Goal: Book appointment/travel/reservation

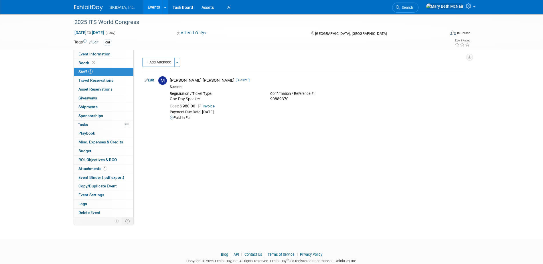
click at [152, 6] on link "Events" at bounding box center [153, 7] width 21 height 14
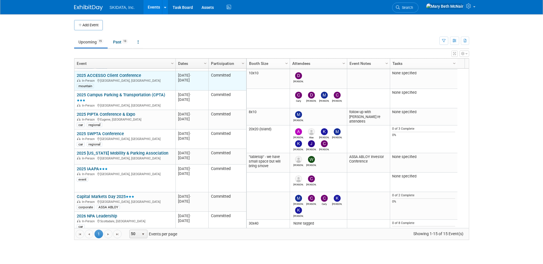
scroll to position [159, 0]
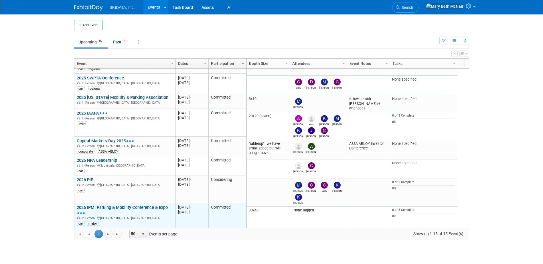
click at [106, 206] on link "2026 IPMI Parking & Mobility Conference & Expo" at bounding box center [122, 210] width 91 height 11
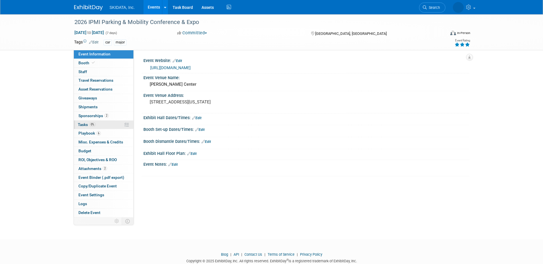
click at [84, 124] on span "Tasks 0%" at bounding box center [87, 124] width 18 height 5
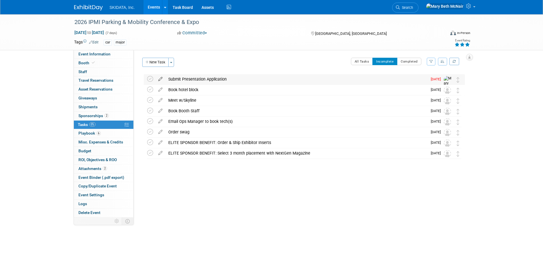
click at [160, 78] on icon at bounding box center [160, 77] width 10 height 7
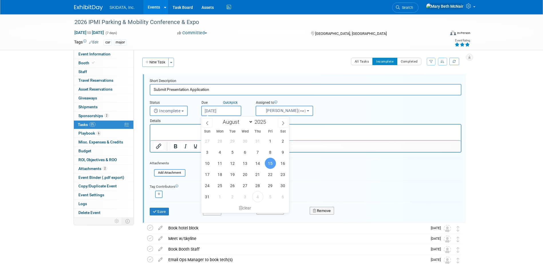
click at [211, 114] on input "Aug 15, 2025" at bounding box center [221, 111] width 40 height 10
click at [283, 123] on icon at bounding box center [283, 123] width 4 height 4
select select "8"
click at [222, 164] on span "15" at bounding box center [219, 163] width 11 height 11
type input "Sep 15, 2025"
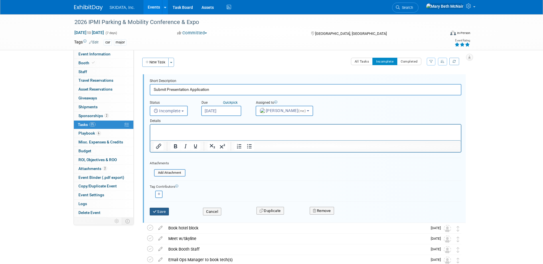
click at [166, 212] on button "Save" at bounding box center [159, 212] width 19 height 8
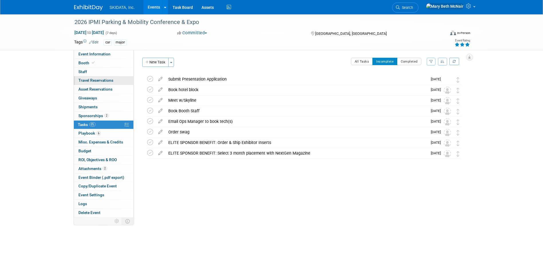
click at [105, 82] on span "Travel Reservations 0" at bounding box center [95, 80] width 35 height 5
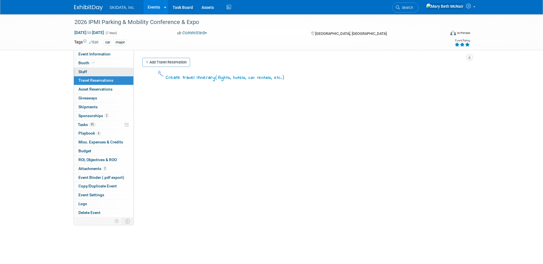
click at [96, 72] on link "0 Staff 0" at bounding box center [103, 72] width 59 height 9
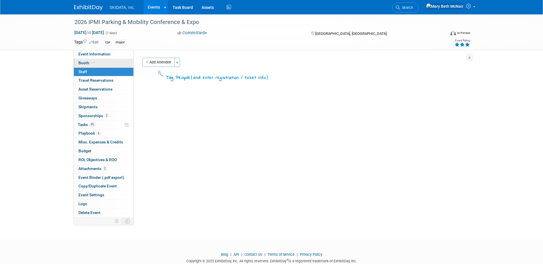
click at [92, 63] on icon at bounding box center [93, 62] width 3 height 3
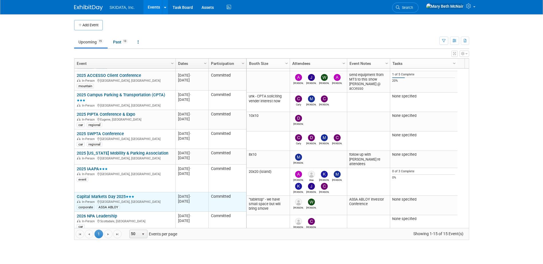
scroll to position [159, 0]
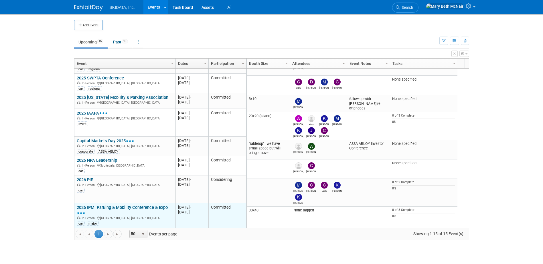
click at [103, 208] on link "2026 IPMI Parking & Mobility Conference & Expo" at bounding box center [122, 210] width 91 height 11
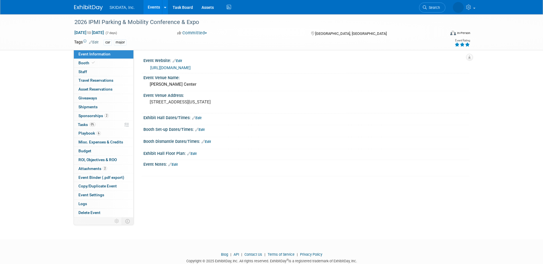
click at [155, 5] on link "Events" at bounding box center [153, 7] width 21 height 14
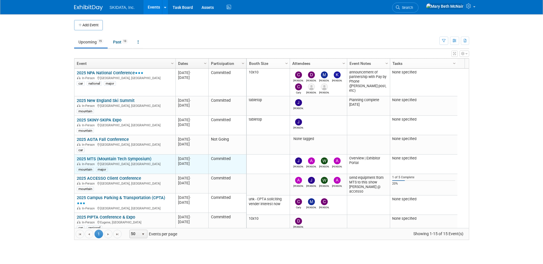
click at [116, 158] on link "2025 MTS (Mountain Tech Symposium)" at bounding box center [114, 158] width 75 height 5
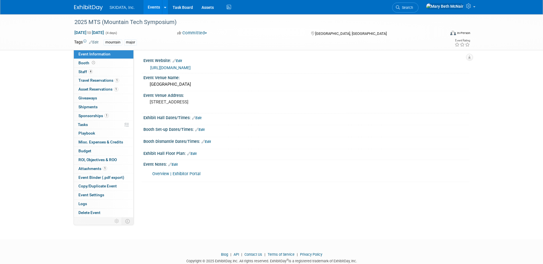
click at [190, 67] on link "[URL][DOMAIN_NAME]" at bounding box center [170, 67] width 40 height 5
click at [99, 63] on link "Booth" at bounding box center [103, 63] width 59 height 9
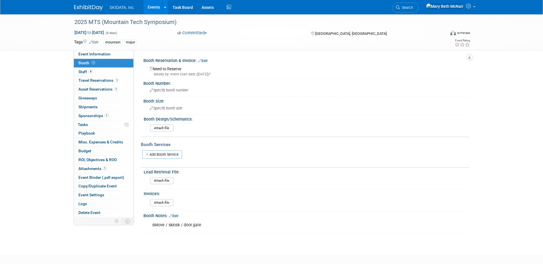
click at [154, 11] on link "Events" at bounding box center [153, 7] width 21 height 14
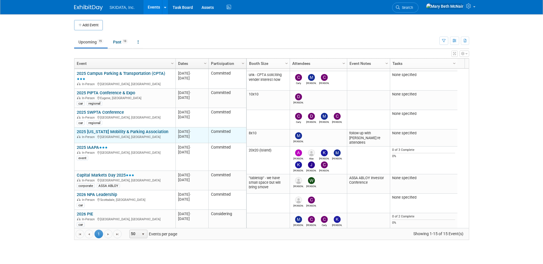
scroll to position [90, 0]
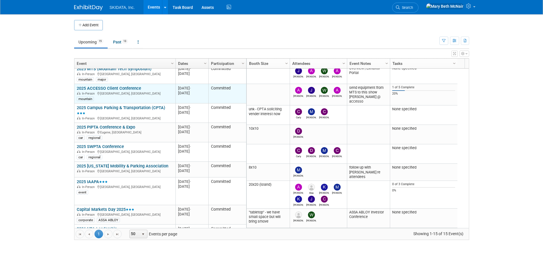
click at [119, 88] on link "2025 ACCESSO Client Conference" at bounding box center [109, 88] width 64 height 5
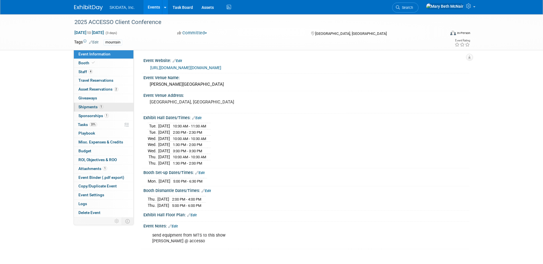
click at [86, 105] on span "Shipments 1" at bounding box center [90, 107] width 25 height 5
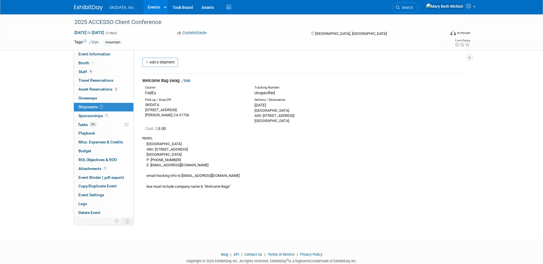
drag, startPoint x: 147, startPoint y: 144, endPoint x: 210, endPoint y: 166, distance: 67.5
click at [210, 166] on div "WDW SWAN RESORT Attn: 1200 Epcot Resorts Blvd. Lake Buena Vista, FL 32830 P: 40…" at bounding box center [303, 165] width 322 height 48
click at [194, 161] on div "WDW SWAN RESORT Attn: 1200 Epcot Resorts Blvd. Lake Buena Vista, FL 32830 P: 40…" at bounding box center [303, 165] width 322 height 48
click at [156, 5] on link "Events" at bounding box center [153, 7] width 21 height 14
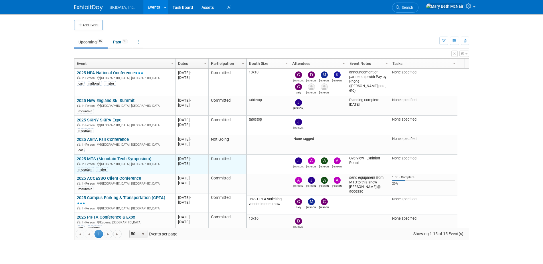
click at [110, 158] on link "2025 MTS (Mountain Tech Symposium)" at bounding box center [114, 158] width 75 height 5
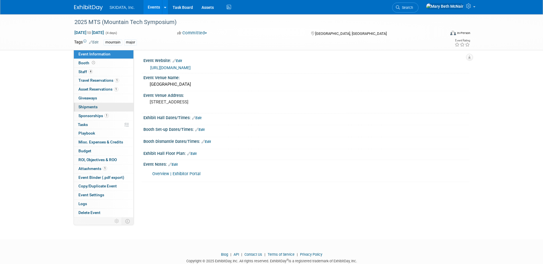
click at [88, 106] on span "Shipments 0" at bounding box center [87, 107] width 19 height 5
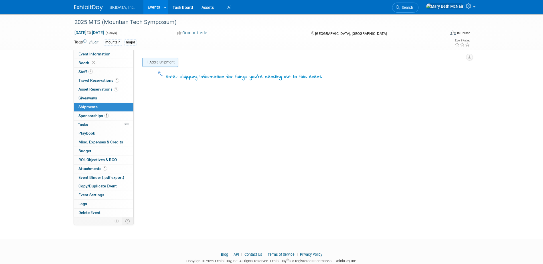
click at [159, 62] on link "Add a Shipment" at bounding box center [160, 62] width 36 height 9
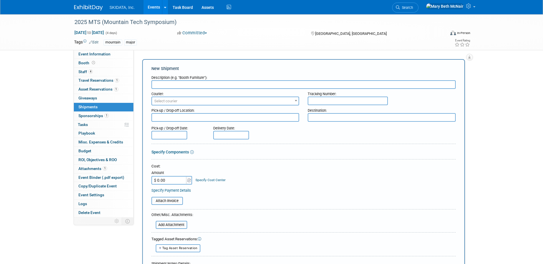
click at [174, 102] on span "Select courier" at bounding box center [165, 101] width 23 height 4
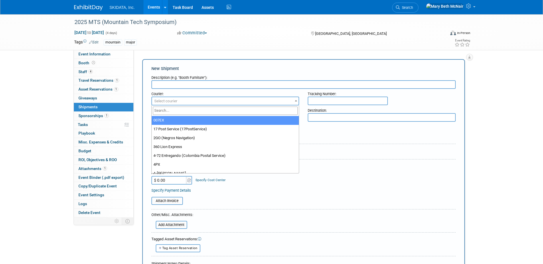
click at [180, 101] on span "Select courier" at bounding box center [225, 101] width 147 height 8
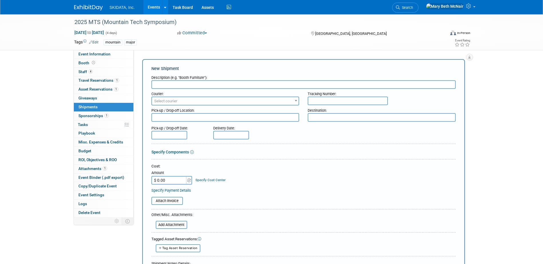
click at [161, 85] on input "text" at bounding box center [303, 84] width 304 height 9
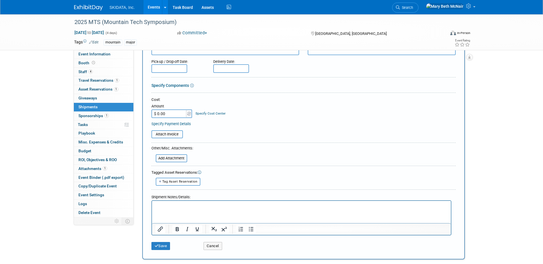
scroll to position [86, 0]
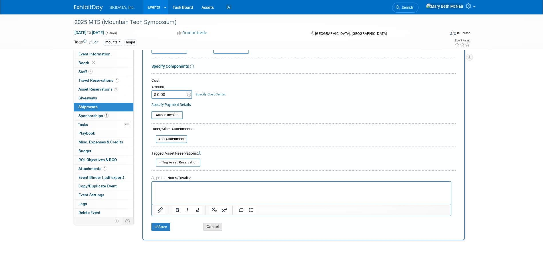
click at [208, 229] on button "Cancel" at bounding box center [212, 227] width 19 height 8
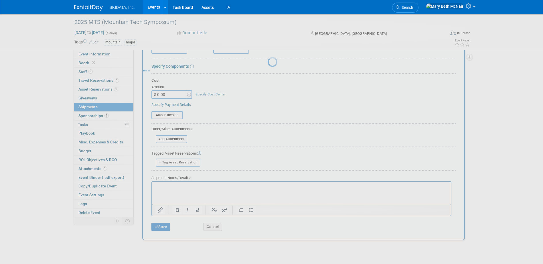
scroll to position [0, 0]
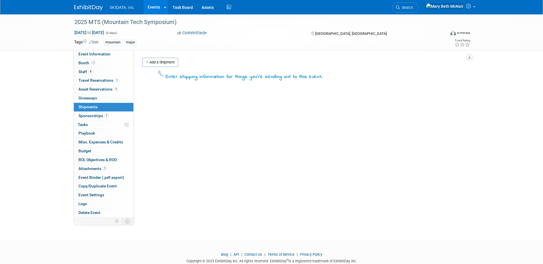
click at [160, 6] on link "Events" at bounding box center [153, 7] width 21 height 14
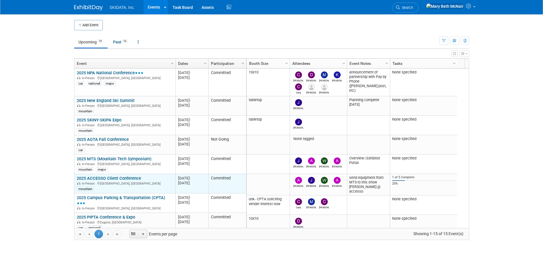
click at [99, 180] on link "2025 ACCESSO Client Conference" at bounding box center [109, 178] width 64 height 5
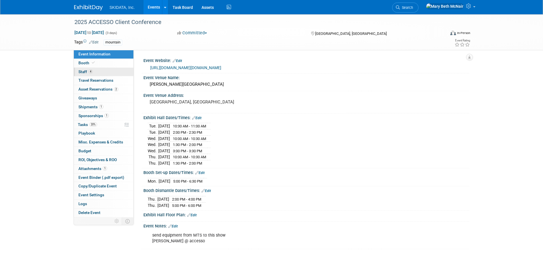
click at [84, 74] on span "Staff 4" at bounding box center [85, 71] width 14 height 5
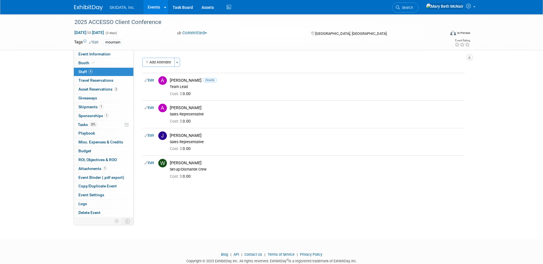
click at [155, 9] on link "Events" at bounding box center [153, 7] width 21 height 14
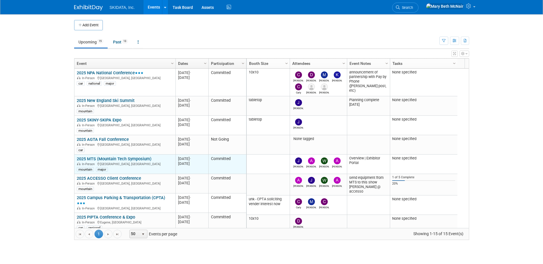
click at [110, 159] on link "2025 MTS (Mountain Tech Symposium)" at bounding box center [114, 158] width 75 height 5
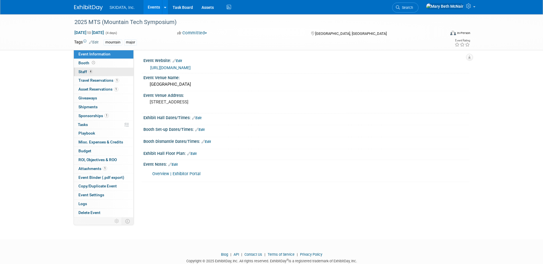
click at [82, 73] on span "Staff 4" at bounding box center [85, 71] width 14 height 5
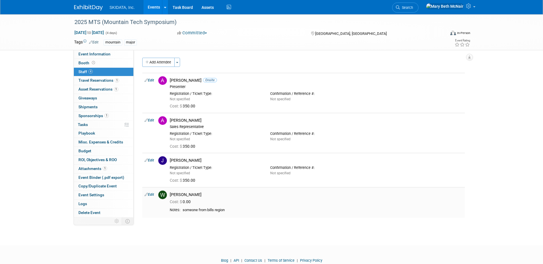
click at [150, 196] on link "Edit" at bounding box center [148, 195] width 9 height 4
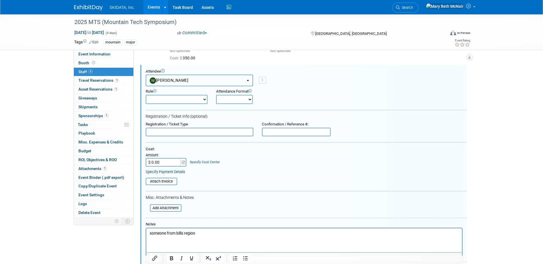
click at [177, 82] on span "Wesley Martin" at bounding box center [169, 80] width 39 height 5
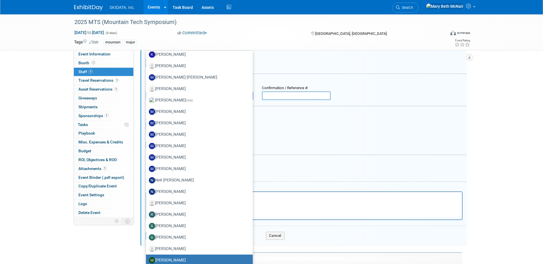
scroll to position [215, 0]
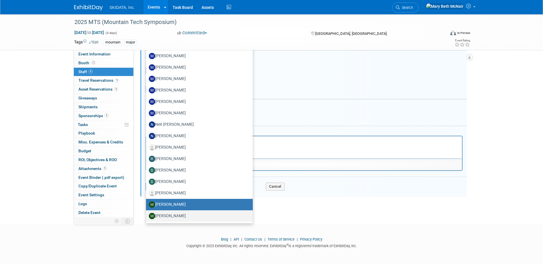
click at [180, 217] on label "William Reigeluth" at bounding box center [198, 216] width 98 height 9
click at [147, 217] on input "[PERSON_NAME]" at bounding box center [145, 216] width 4 height 4
select select "49c9ac94-40bd-40af-96a2-6d094aa33a78"
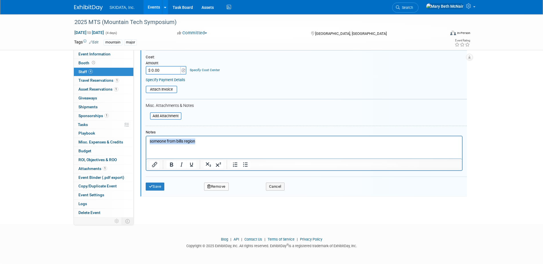
drag, startPoint x: 202, startPoint y: 143, endPoint x: 266, endPoint y: 278, distance: 149.6
click at [146, 142] on html "someone from bills region" at bounding box center [303, 140] width 315 height 8
click at [159, 192] on div "Save Remove Cancel" at bounding box center [306, 186] width 321 height 18
click at [157, 188] on button "Save" at bounding box center [155, 187] width 19 height 8
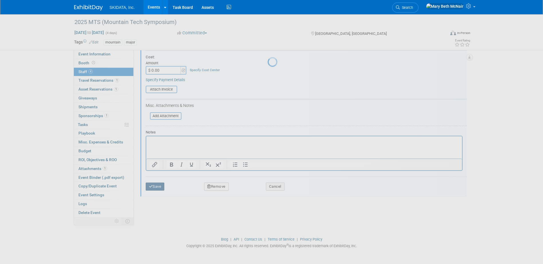
scroll to position [15, 0]
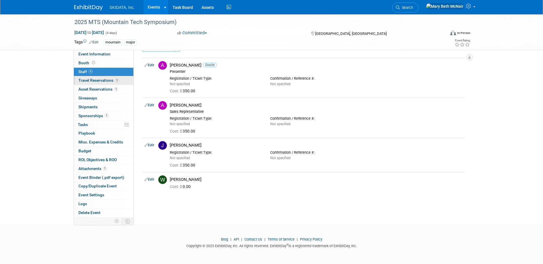
click at [91, 82] on span "Travel Reservations 1" at bounding box center [98, 80] width 41 height 5
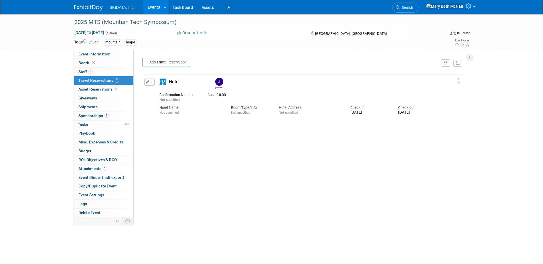
click at [146, 6] on link "Events" at bounding box center [153, 7] width 21 height 14
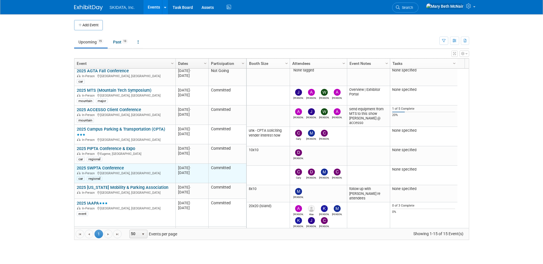
scroll to position [103, 0]
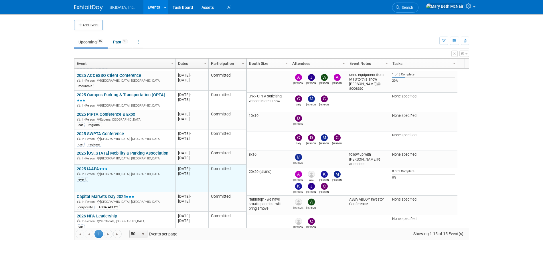
click at [96, 170] on link "2025 IAAPA" at bounding box center [92, 168] width 31 height 5
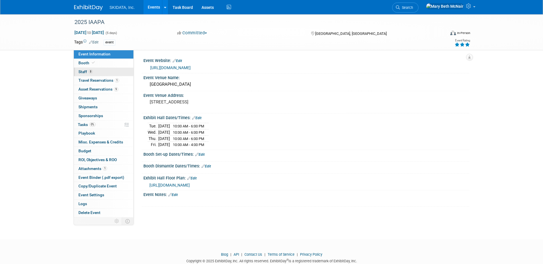
click at [79, 71] on span "Staff 8" at bounding box center [85, 71] width 14 height 5
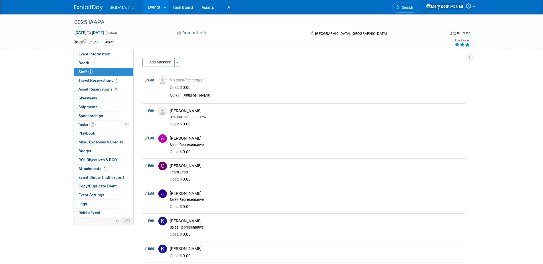
click at [156, 8] on link "Events" at bounding box center [153, 7] width 21 height 14
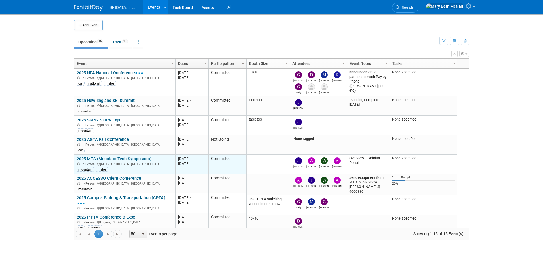
click at [119, 159] on link "2025 MTS (Mountain Tech Symposium)" at bounding box center [114, 158] width 75 height 5
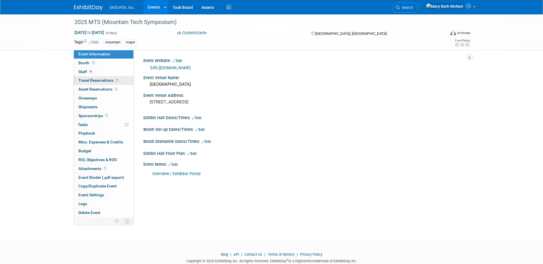
click at [82, 81] on span "Travel Reservations 1" at bounding box center [98, 80] width 41 height 5
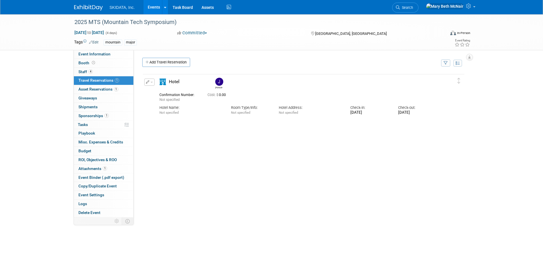
click at [241, 42] on div "mountain major" at bounding box center [253, 42] width 299 height 6
click at [148, 7] on link "Events" at bounding box center [153, 7] width 21 height 14
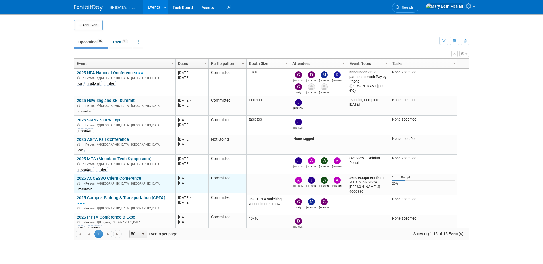
click at [120, 179] on link "2025 ACCESSO Client Conference" at bounding box center [109, 178] width 64 height 5
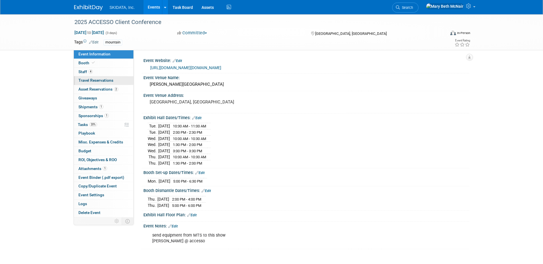
click at [88, 80] on span "Travel Reservations 0" at bounding box center [95, 80] width 35 height 5
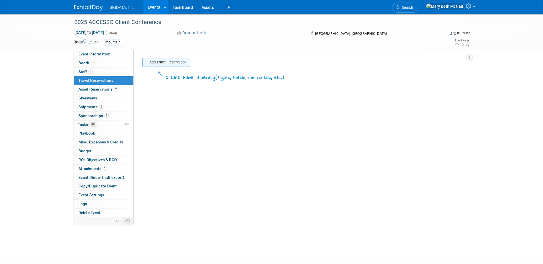
click at [154, 63] on link "Add Travel Reservation" at bounding box center [166, 62] width 48 height 9
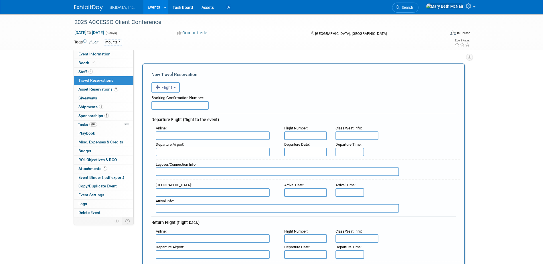
click at [168, 87] on span "Flight" at bounding box center [163, 87] width 17 height 5
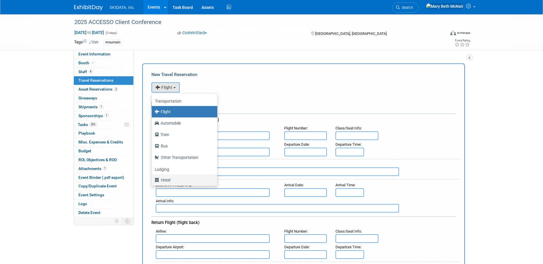
click at [170, 181] on label "Hotel" at bounding box center [182, 180] width 57 height 9
click at [152, 181] on input "Hotel" at bounding box center [151, 180] width 4 height 4
select select "6"
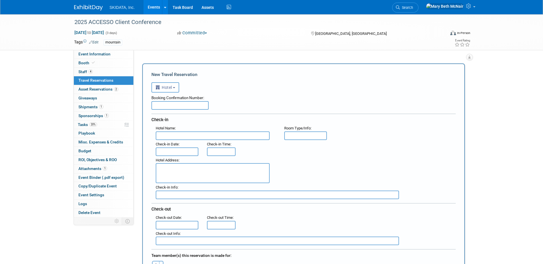
click at [182, 137] on input "text" at bounding box center [213, 136] width 114 height 9
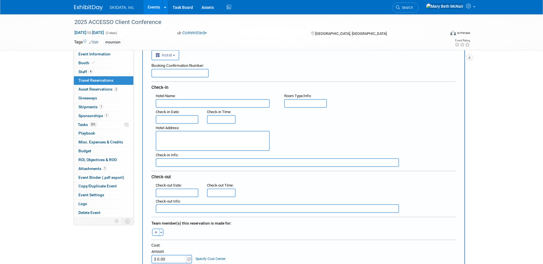
scroll to position [29, 0]
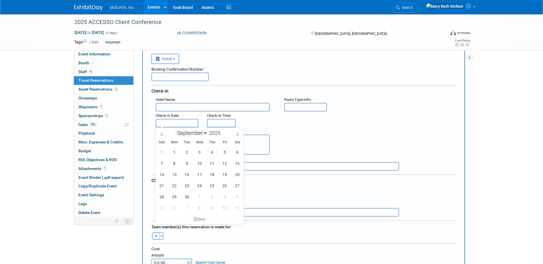
click at [189, 125] on body "SKIDATA, Inc. Events Add Event Bulk Upload Events Shareable Event Boards Recent…" at bounding box center [271, 103] width 543 height 264
click at [174, 198] on span "29" at bounding box center [174, 196] width 11 height 11
type input "Sep 29, 2025"
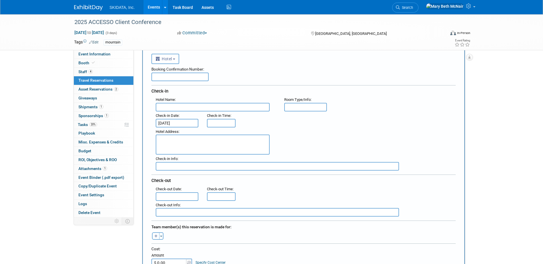
click at [182, 194] on input "text" at bounding box center [177, 196] width 43 height 9
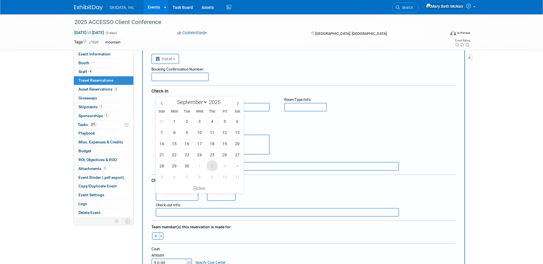
click at [212, 168] on span "2" at bounding box center [211, 165] width 11 height 11
type input "[DATE]"
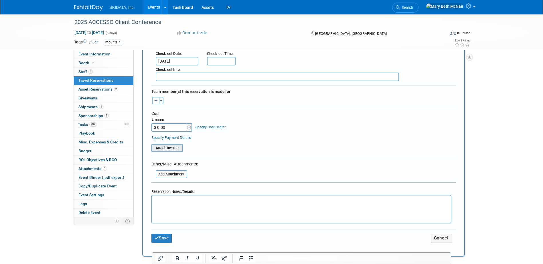
scroll to position [200, 0]
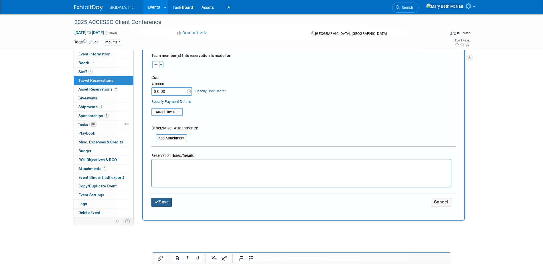
click at [164, 203] on button "Save" at bounding box center [161, 202] width 21 height 9
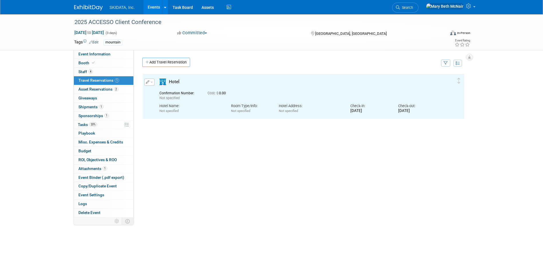
scroll to position [0, 0]
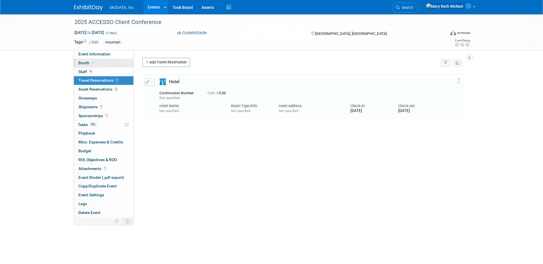
click at [80, 62] on span "Booth" at bounding box center [86, 63] width 17 height 5
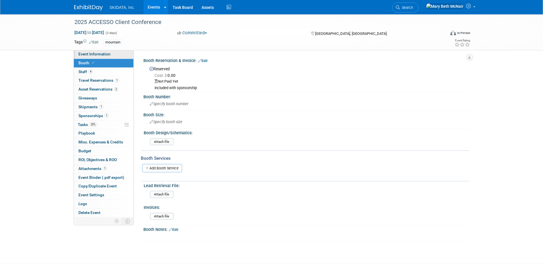
click at [90, 56] on link "Event Information" at bounding box center [103, 54] width 59 height 9
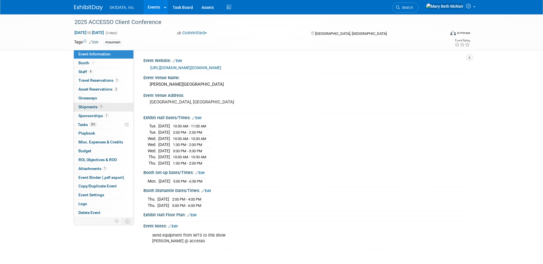
click at [88, 109] on link "1 Shipments 1" at bounding box center [103, 107] width 59 height 9
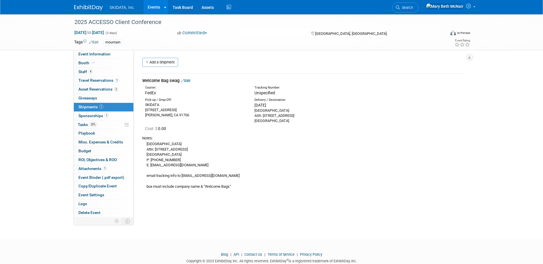
drag, startPoint x: 147, startPoint y: 145, endPoint x: 203, endPoint y: 166, distance: 60.0
click at [203, 166] on div "WDW SWAN RESORT Attn: 1200 Epcot Resorts Blvd. Lake Buena Vista, FL 32830 P: 40…" at bounding box center [303, 165] width 322 height 48
copy div "WDW SWAN RESORT Attn: 1200 Epcot Resorts Blvd. Lake Buena Vista, FL 32830 P: 40…"
click at [152, 8] on link "Events" at bounding box center [153, 7] width 21 height 14
